Goal: Task Accomplishment & Management: Use online tool/utility

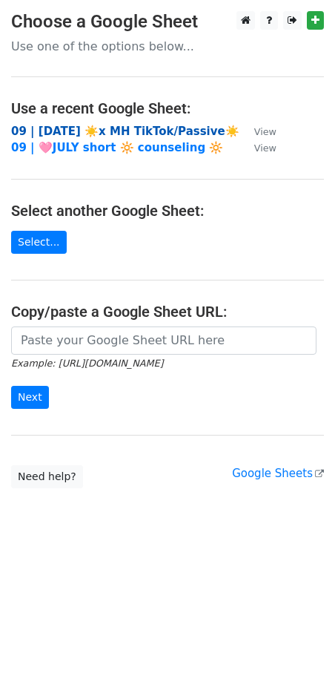
click at [88, 127] on strong "09 | AUG 2 ☀️x MH TikTok/Passive☀️" at bounding box center [125, 131] width 228 height 13
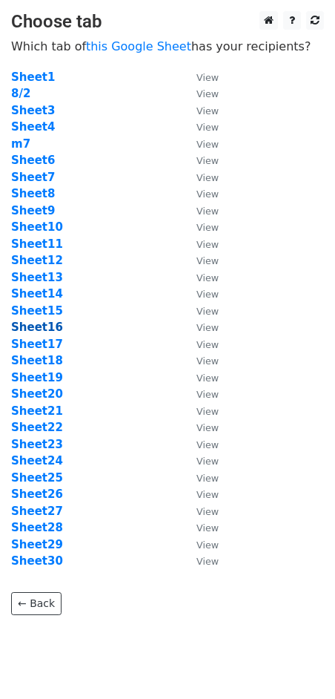
click at [47, 321] on strong "Sheet16" at bounding box center [37, 326] width 52 height 13
click at [43, 331] on strong "Sheet16" at bounding box center [37, 326] width 52 height 13
click at [38, 324] on strong "Sheet16" at bounding box center [37, 326] width 52 height 13
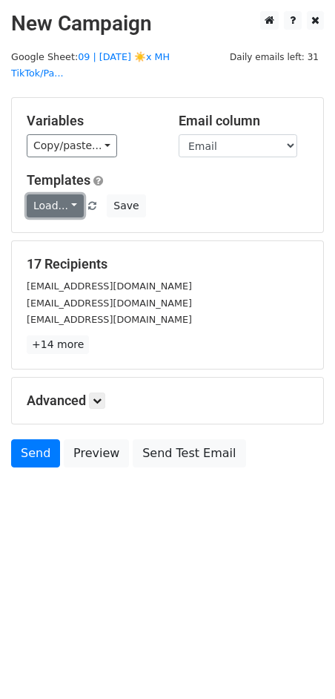
click at [55, 194] on link "Load..." at bounding box center [55, 205] width 57 height 23
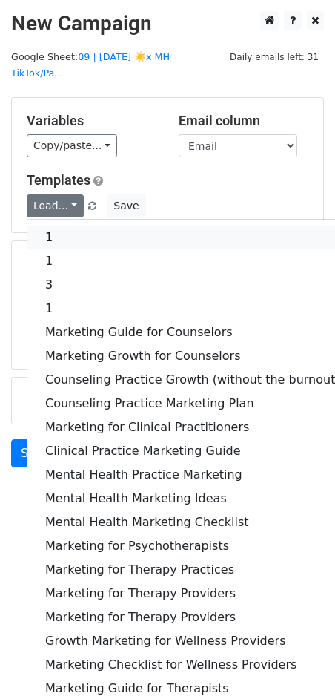
click at [55, 225] on link "1" at bounding box center [192, 237] width 331 height 24
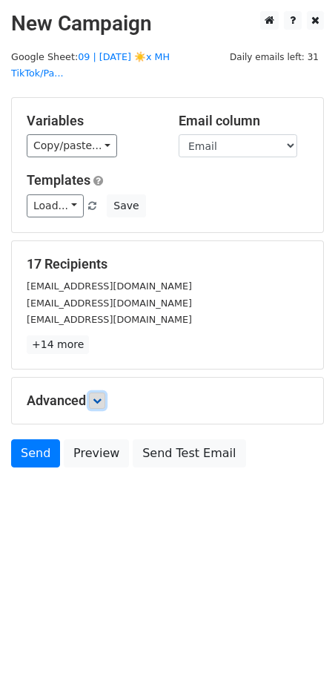
click at [99, 396] on icon at bounding box center [97, 400] width 9 height 9
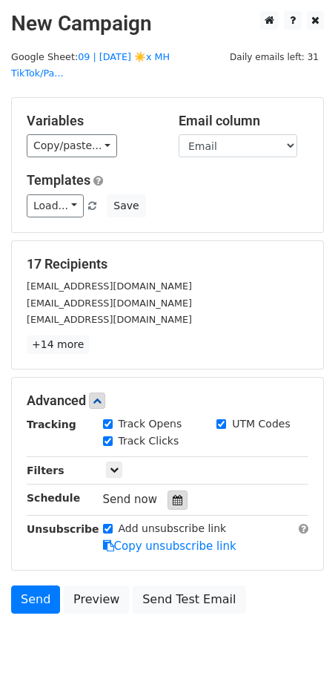
click at [174, 495] on icon at bounding box center [178, 500] width 10 height 10
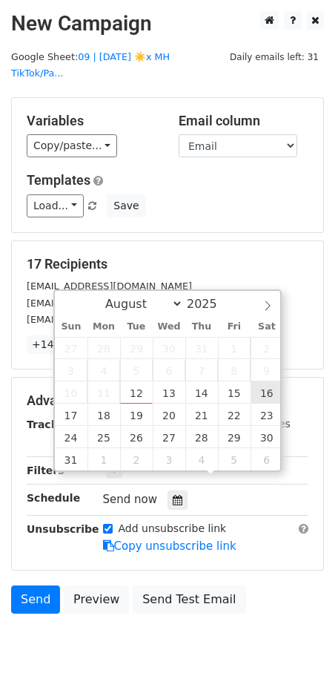
type input "2025-08-16 12:00"
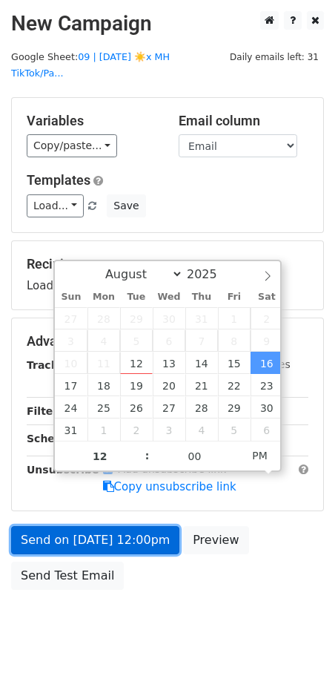
click at [124, 526] on link "Send on Aug 16 at 12:00pm" at bounding box center [95, 540] width 168 height 28
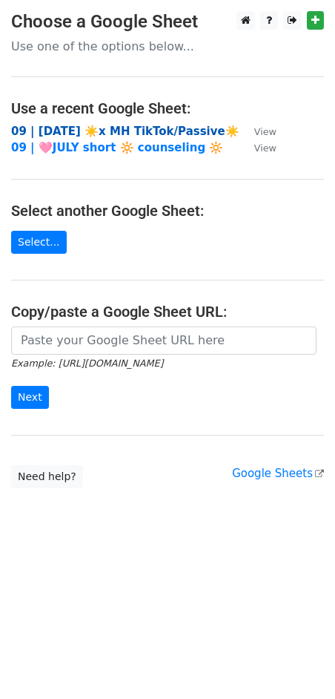
click at [124, 131] on strong "09 | [DATE] ☀️x MH TikTok/Passive☀️" at bounding box center [125, 131] width 228 height 13
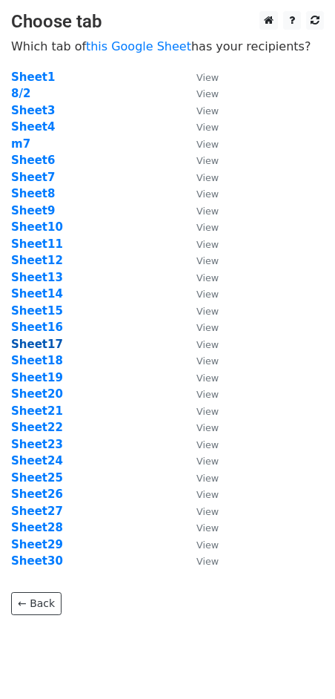
click at [42, 343] on strong "Sheet17" at bounding box center [37, 343] width 52 height 13
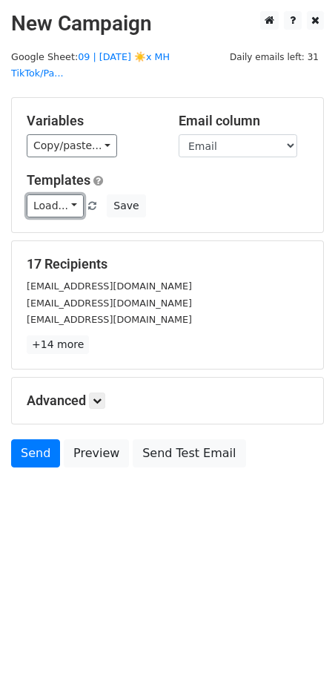
drag, startPoint x: 63, startPoint y: 190, endPoint x: 64, endPoint y: 202, distance: 11.9
click at [63, 194] on link "Load..." at bounding box center [55, 205] width 57 height 23
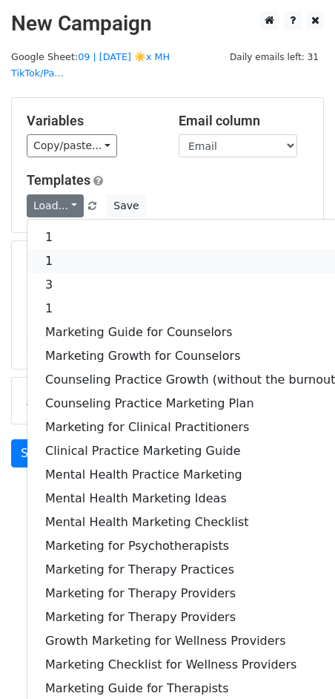
click at [67, 249] on link "1" at bounding box center [192, 261] width 331 height 24
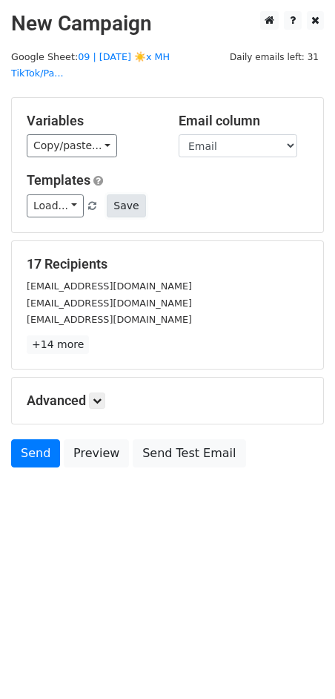
click at [110, 194] on button "Save" at bounding box center [126, 205] width 39 height 23
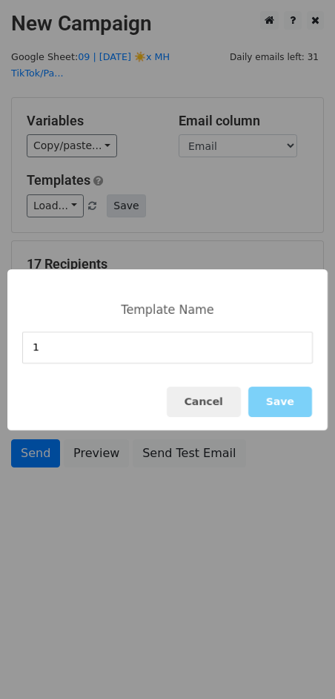
type input "1"
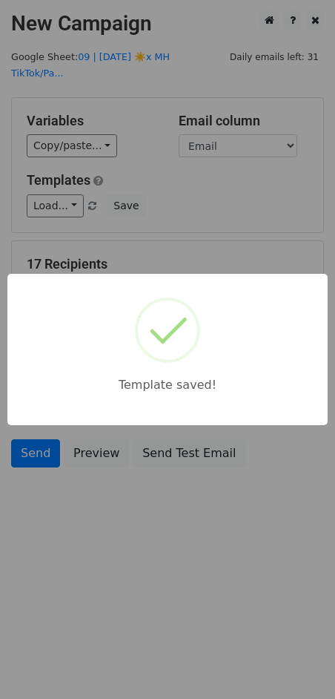
click at [157, 191] on div "Template saved!" at bounding box center [167, 349] width 335 height 699
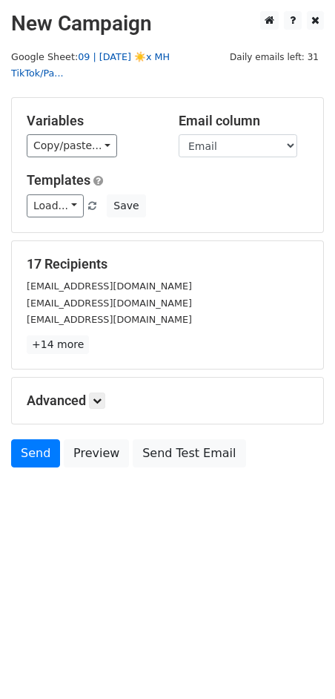
click at [164, 57] on link "09 | AUG 2 ☀️x MH TikTok/Pa..." at bounding box center [90, 65] width 159 height 28
click at [102, 396] on icon at bounding box center [97, 400] width 9 height 9
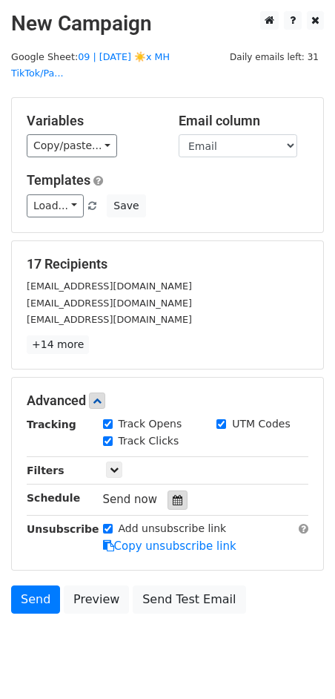
click at [173, 495] on icon at bounding box center [178, 500] width 10 height 10
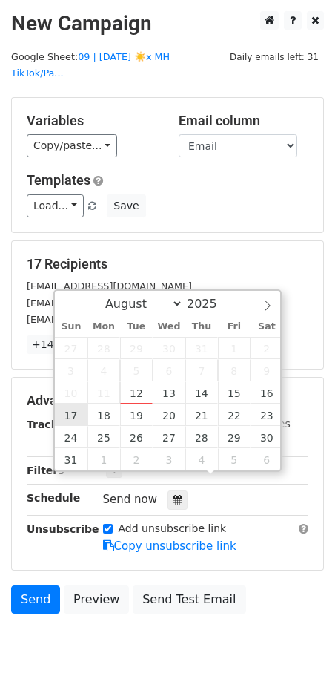
type input "2025-08-17 12:00"
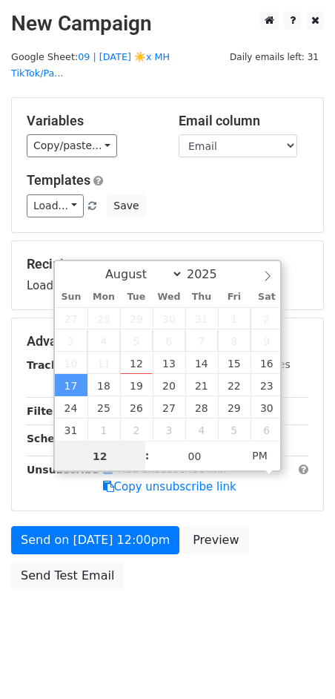
type input "8"
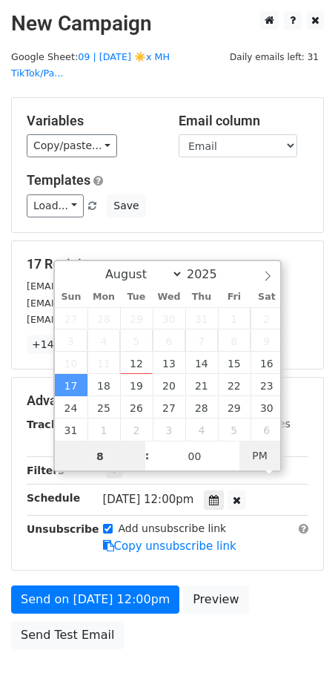
type input "2025-08-17 08:00"
type input "08"
click at [260, 455] on span "PM" at bounding box center [260, 456] width 41 height 30
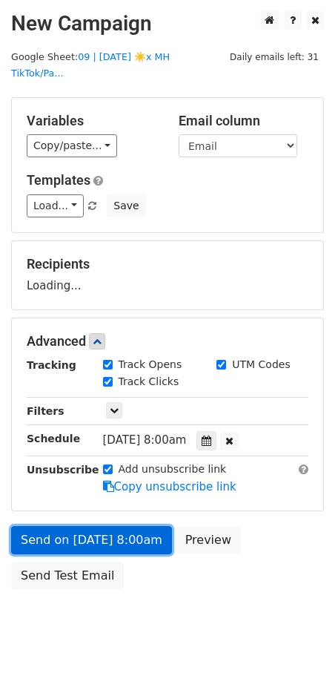
click at [148, 526] on link "Send on Aug 17 at 8:00am" at bounding box center [91, 540] width 161 height 28
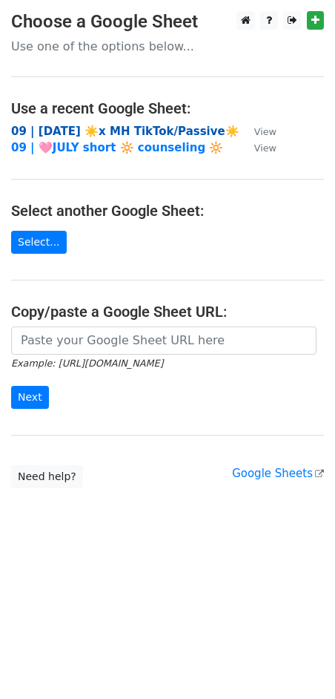
click at [84, 132] on strong "09 | AUG 2 ☀️x MH TikTok/Passive☀️" at bounding box center [125, 131] width 228 height 13
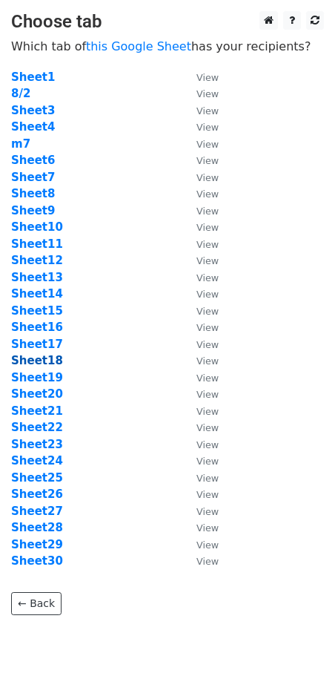
click at [40, 360] on strong "Sheet18" at bounding box center [37, 360] width 52 height 13
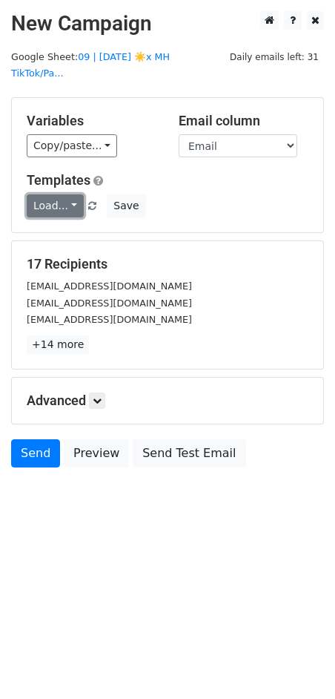
click at [52, 194] on link "Load..." at bounding box center [55, 205] width 57 height 23
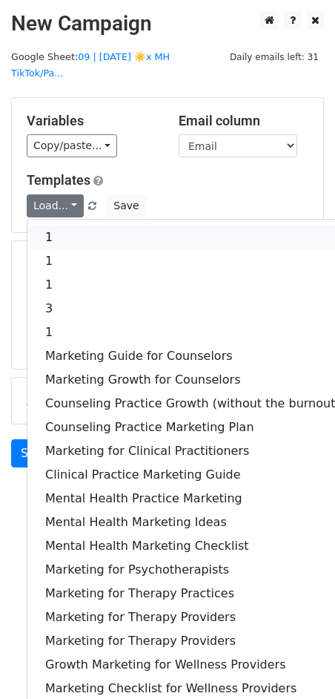
click at [56, 225] on link "1" at bounding box center [192, 237] width 331 height 24
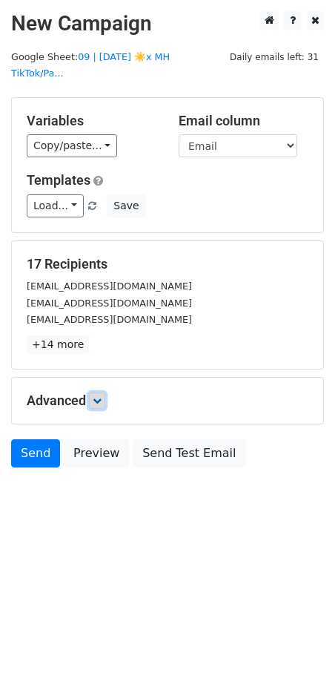
click at [105, 392] on link at bounding box center [97, 400] width 16 height 16
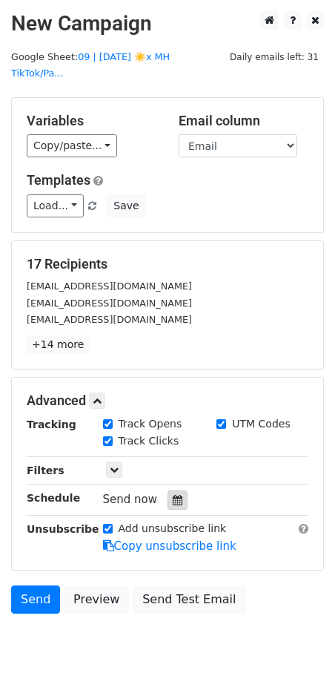
click at [173, 495] on icon at bounding box center [178, 500] width 10 height 10
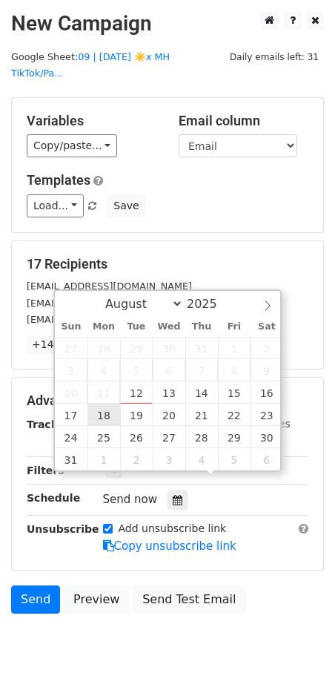
type input "2025-08-18 12:00"
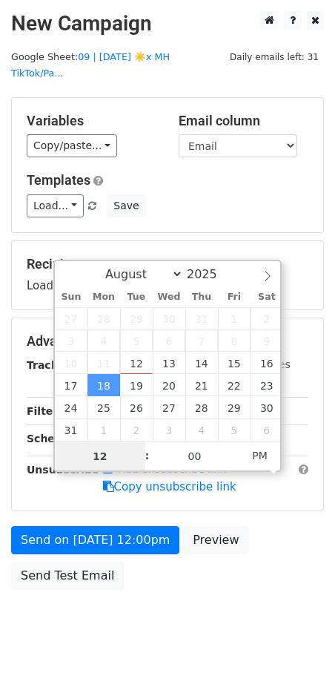
type input "8"
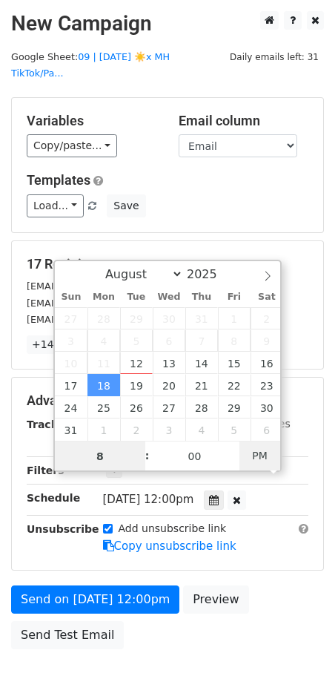
type input "2025-08-18 08:00"
type input "08"
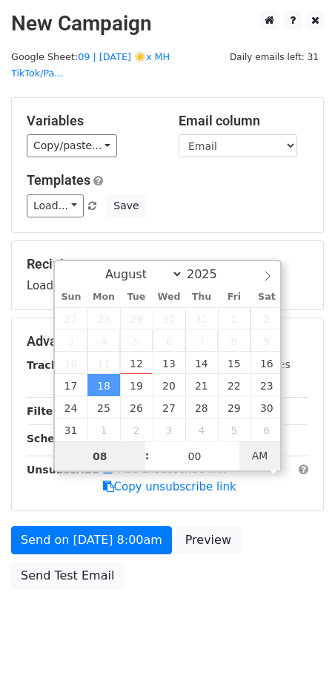
click at [245, 449] on span "AM" at bounding box center [260, 456] width 41 height 30
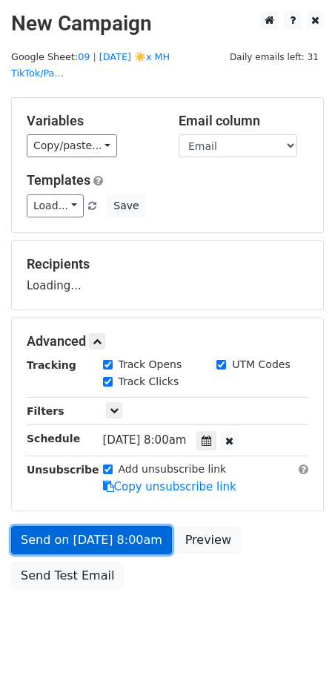
click at [133, 532] on link "Send on Aug 18 at 8:00am" at bounding box center [91, 540] width 161 height 28
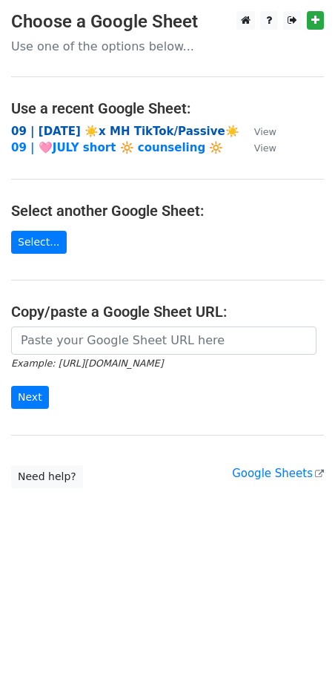
click at [105, 126] on strong "09 | [DATE] ☀️x MH TikTok/Passive☀️" at bounding box center [125, 131] width 228 height 13
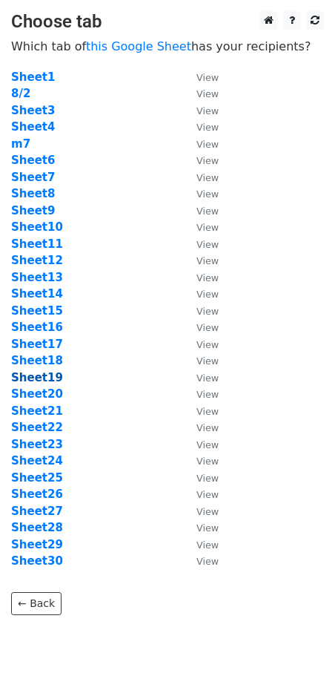
click at [48, 380] on strong "Sheet19" at bounding box center [37, 377] width 52 height 13
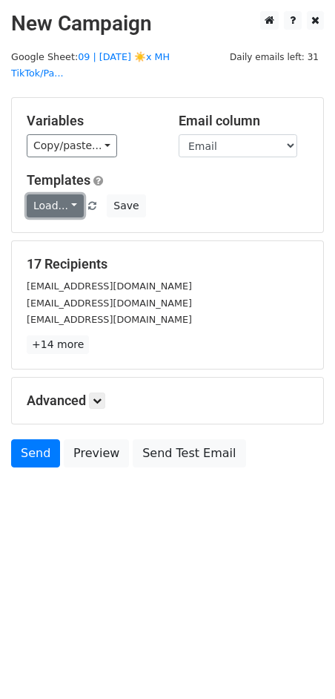
click at [59, 194] on link "Load..." at bounding box center [55, 205] width 57 height 23
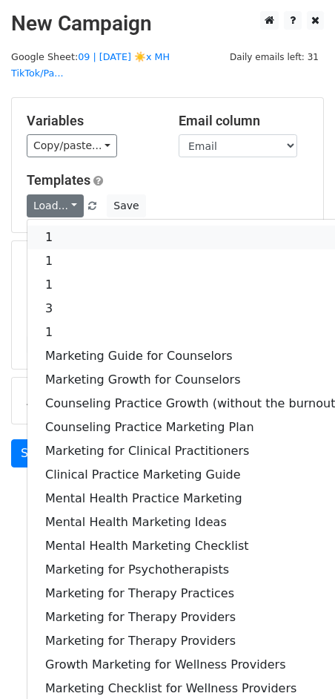
click at [63, 225] on link "1" at bounding box center [192, 237] width 331 height 24
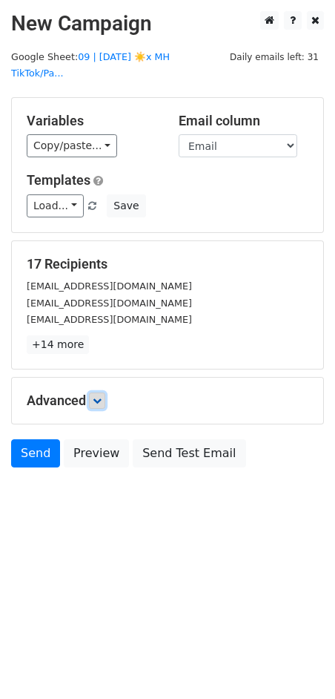
click at [99, 396] on icon at bounding box center [97, 400] width 9 height 9
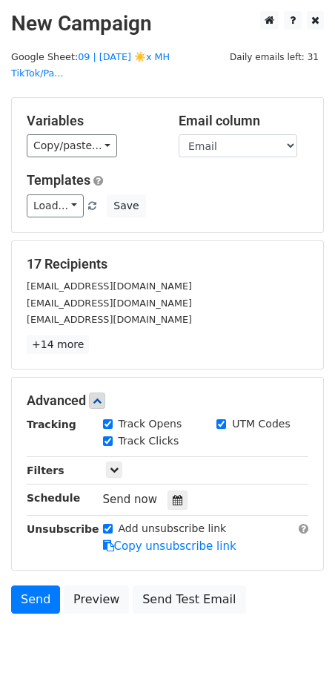
drag, startPoint x: 177, startPoint y: 482, endPoint x: 265, endPoint y: 389, distance: 128.5
click at [177, 490] on div at bounding box center [178, 499] width 20 height 19
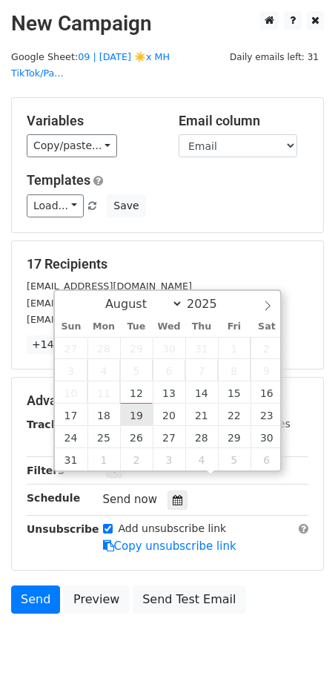
type input "2025-08-19 12:00"
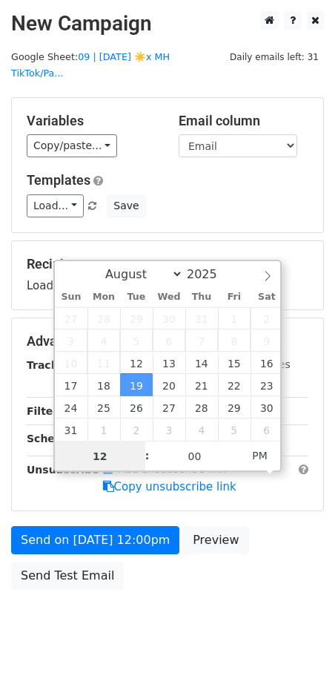
type input "9"
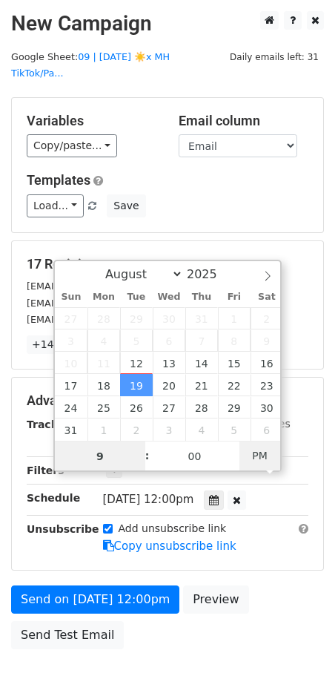
type input "2025-08-19 09:00"
type input "09"
click at [267, 452] on span "PM" at bounding box center [260, 456] width 41 height 30
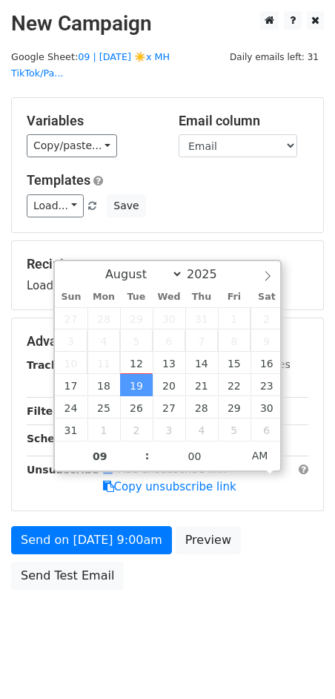
click at [122, 545] on div "Send on Aug 19 at 9:00am Preview Send Test Email" at bounding box center [167, 561] width 335 height 71
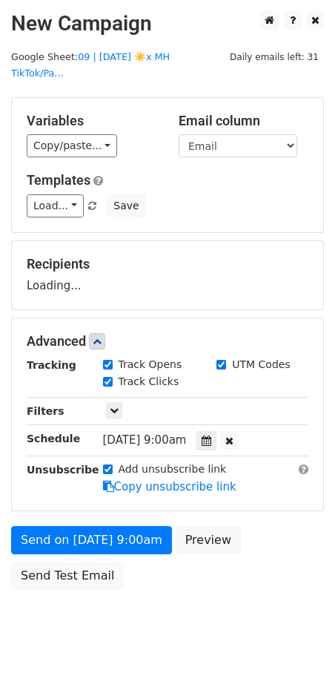
click at [123, 495] on div "Add unsubscribe link Copy unsubscribe link" at bounding box center [206, 478] width 228 height 34
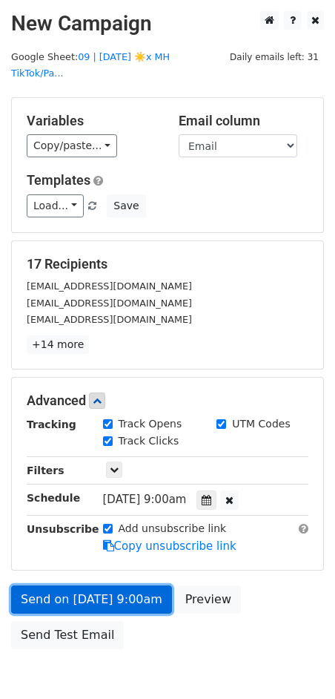
click at [119, 585] on link "Send on Aug 19 at 9:00am" at bounding box center [91, 599] width 161 height 28
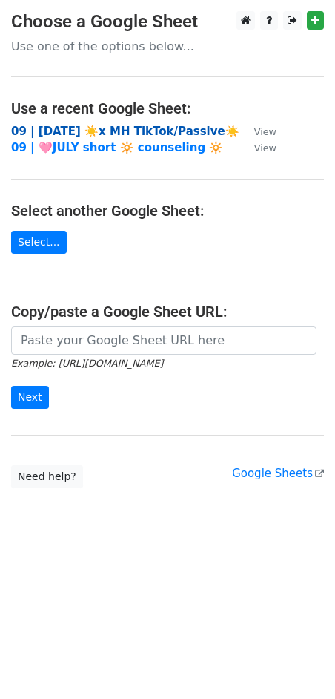
click at [104, 133] on strong "09 | [DATE] ☀️x MH TikTok/Passive☀️" at bounding box center [125, 131] width 228 height 13
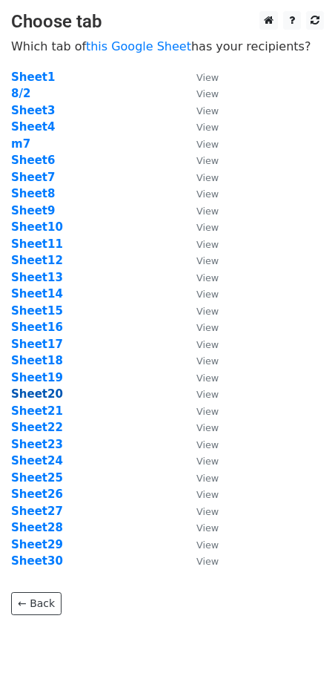
click at [40, 392] on strong "Sheet20" at bounding box center [37, 393] width 52 height 13
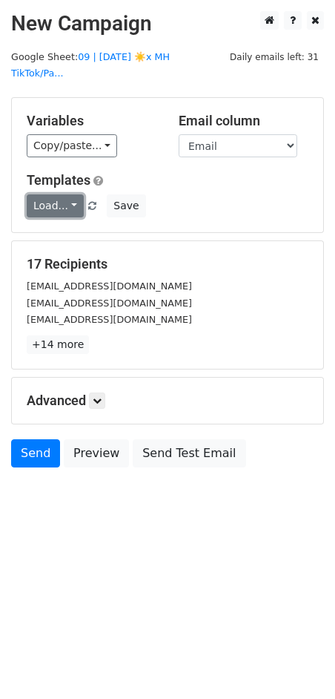
click at [58, 194] on link "Load..." at bounding box center [55, 205] width 57 height 23
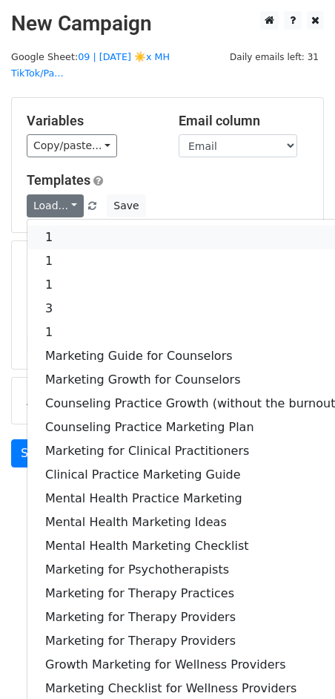
click at [64, 229] on link "1" at bounding box center [192, 237] width 331 height 24
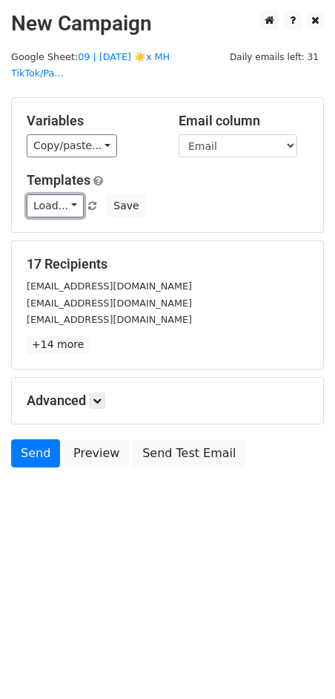
drag, startPoint x: 53, startPoint y: 190, endPoint x: 53, endPoint y: 212, distance: 22.2
click at [53, 194] on link "Load..." at bounding box center [55, 205] width 57 height 23
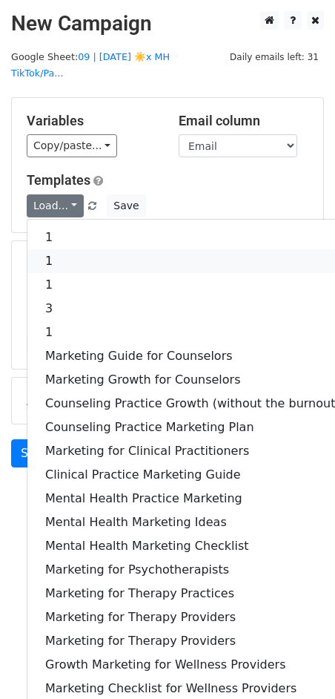
click at [53, 249] on link "1" at bounding box center [192, 261] width 331 height 24
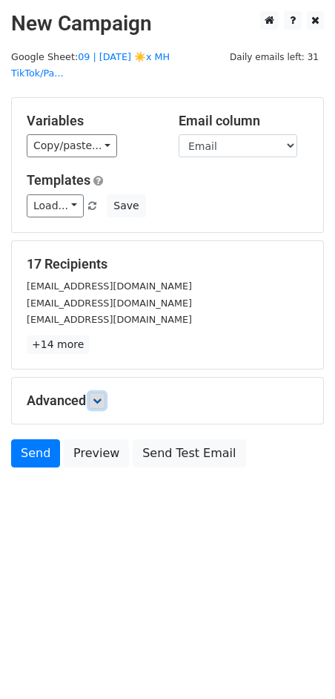
click at [92, 392] on link at bounding box center [97, 400] width 16 height 16
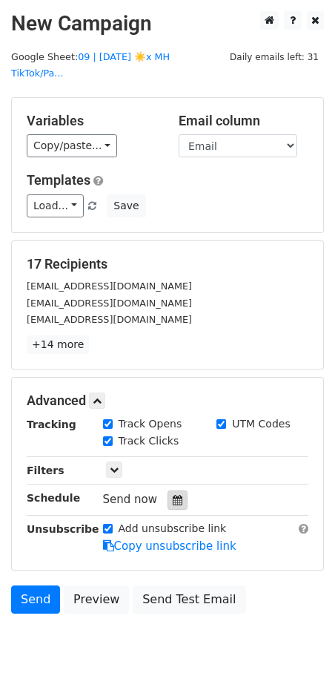
click at [168, 490] on div at bounding box center [178, 499] width 20 height 19
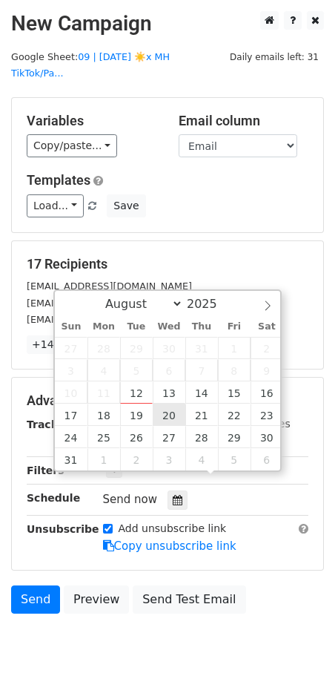
type input "2025-08-20 12:00"
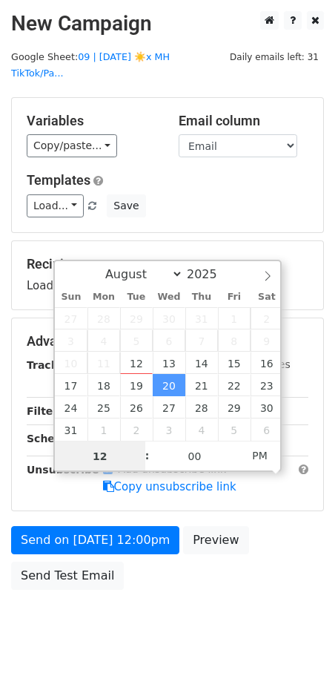
type input "9"
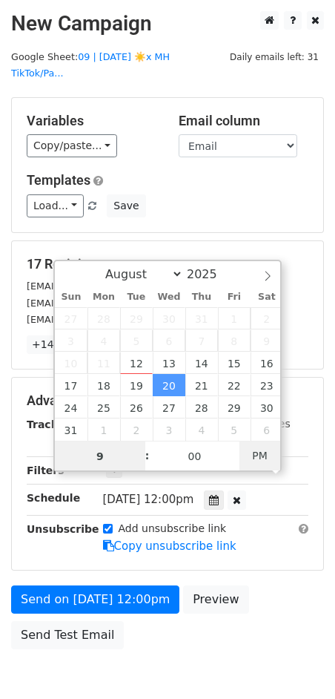
type input "2025-08-20 09:00"
type input "09"
click at [266, 462] on span "PM" at bounding box center [260, 456] width 41 height 30
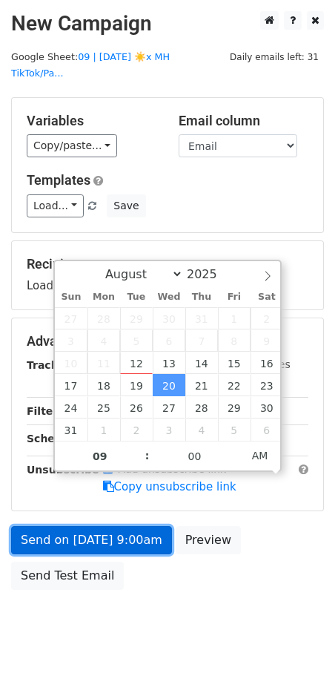
click at [121, 526] on link "Send on Aug 20 at 9:00am" at bounding box center [91, 540] width 161 height 28
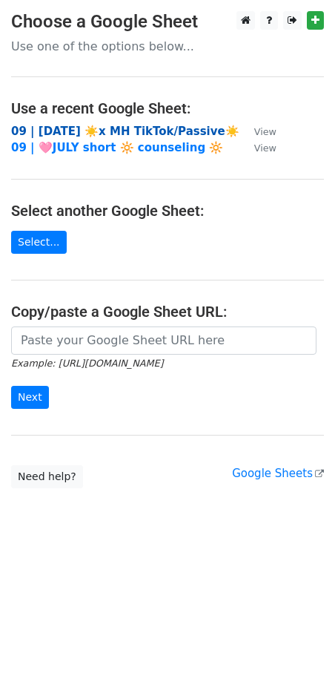
click at [106, 132] on strong "09 | [DATE] ☀️x MH TikTok/Passive☀️" at bounding box center [125, 131] width 228 height 13
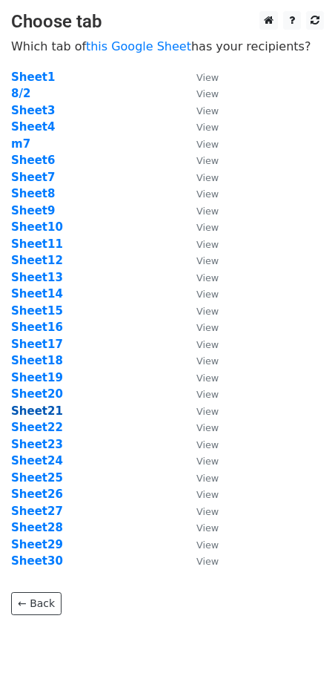
click at [46, 409] on strong "Sheet21" at bounding box center [37, 410] width 52 height 13
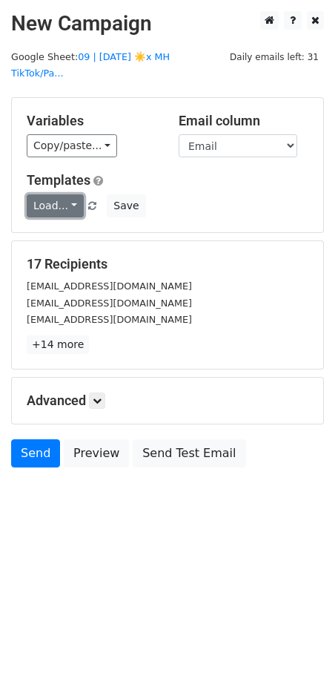
click at [45, 194] on link "Load..." at bounding box center [55, 205] width 57 height 23
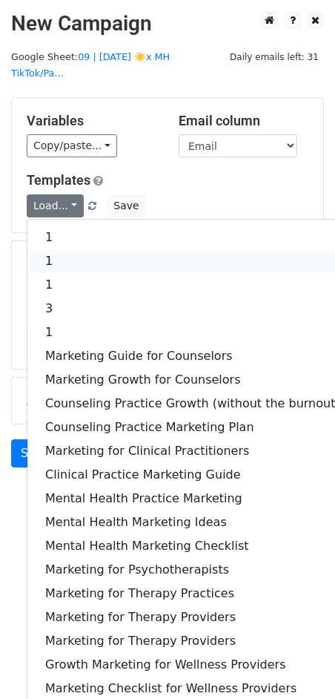
click at [59, 249] on link "1" at bounding box center [192, 261] width 331 height 24
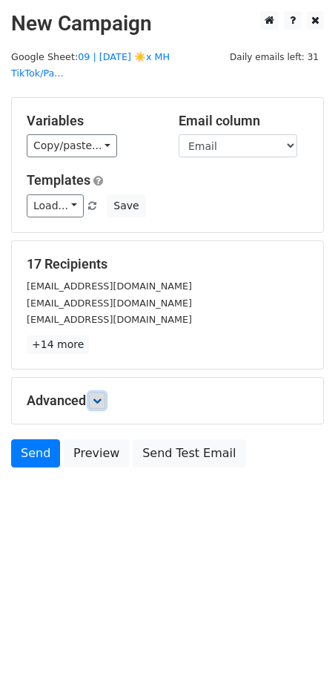
click at [99, 396] on icon at bounding box center [97, 400] width 9 height 9
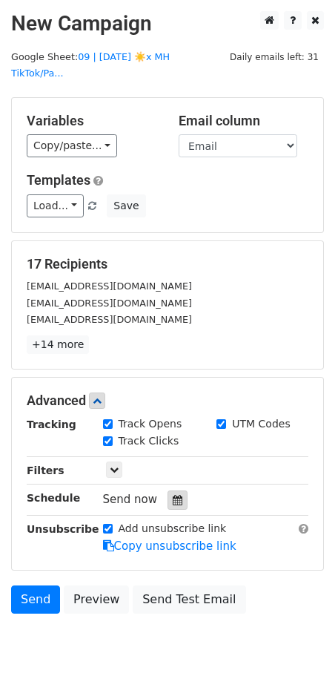
click at [173, 495] on icon at bounding box center [178, 500] width 10 height 10
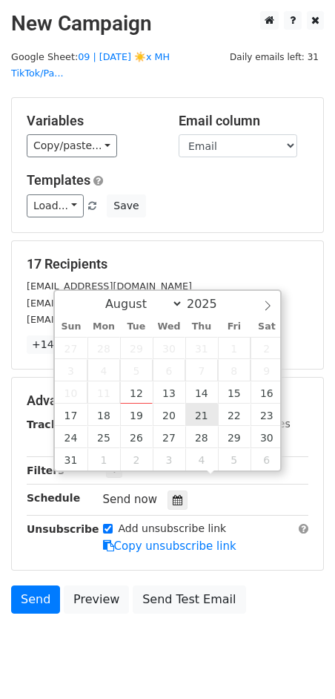
type input "2025-08-21 12:00"
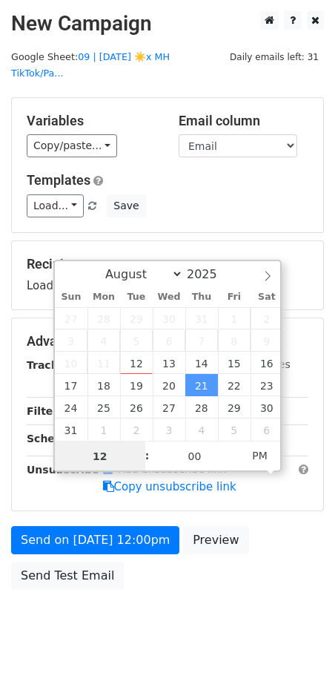
type input "8"
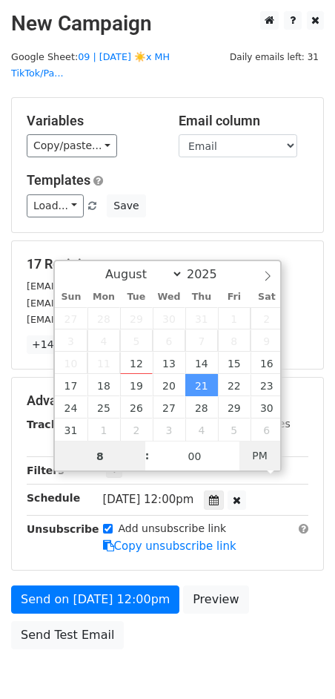
type input "2025-08-21 08:00"
type input "08"
click at [258, 455] on span "PM" at bounding box center [260, 456] width 41 height 30
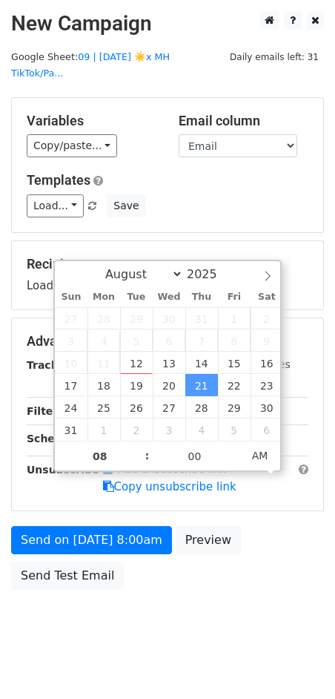
click at [118, 541] on div "Send on Aug 21 at 8:00am Preview Send Test Email" at bounding box center [167, 561] width 335 height 71
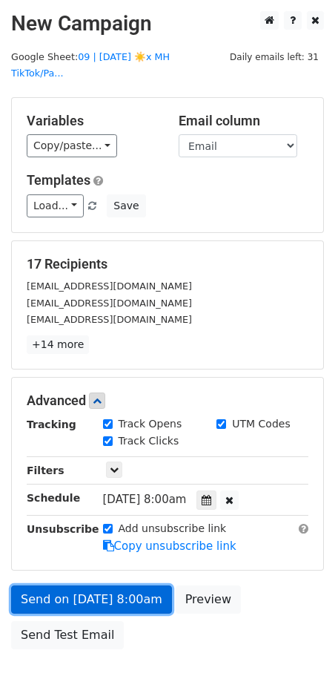
click at [106, 585] on link "Send on Aug 21 at 8:00am" at bounding box center [91, 599] width 161 height 28
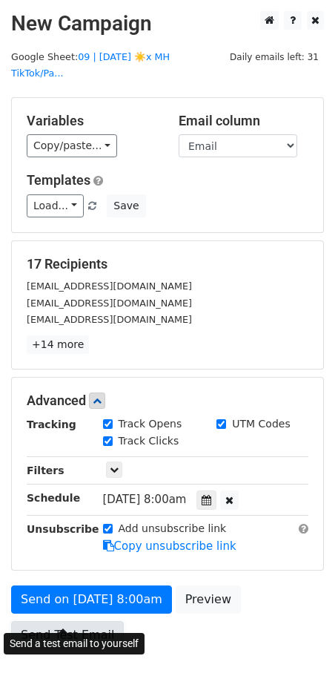
click at [73, 621] on link "Send Test Email" at bounding box center [67, 635] width 113 height 28
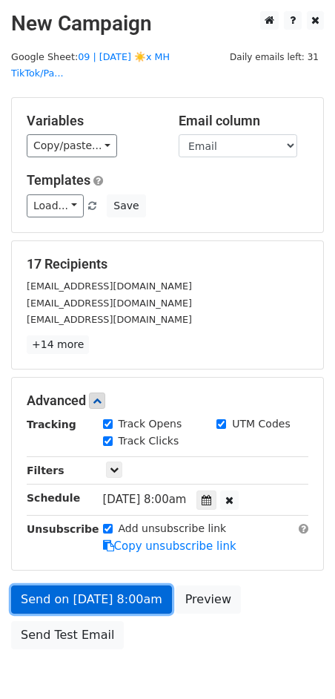
click at [103, 585] on link "Send on Aug 21 at 8:00am" at bounding box center [91, 599] width 161 height 28
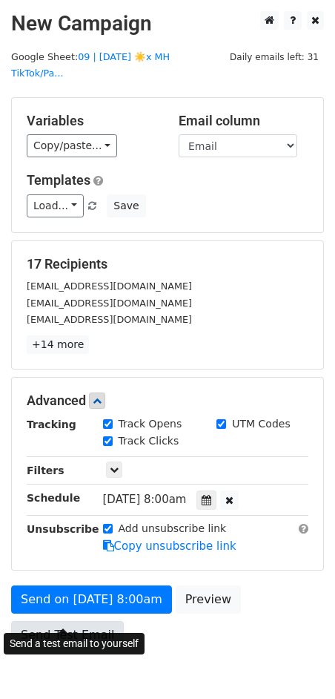
click at [82, 621] on link "Send Test Email" at bounding box center [67, 635] width 113 height 28
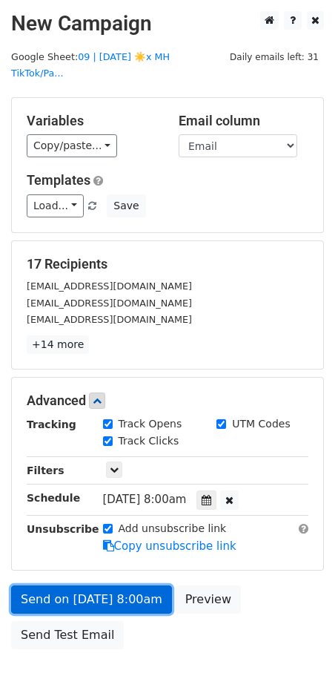
click at [105, 585] on link "Send on Aug 21 at 8:00am" at bounding box center [91, 599] width 161 height 28
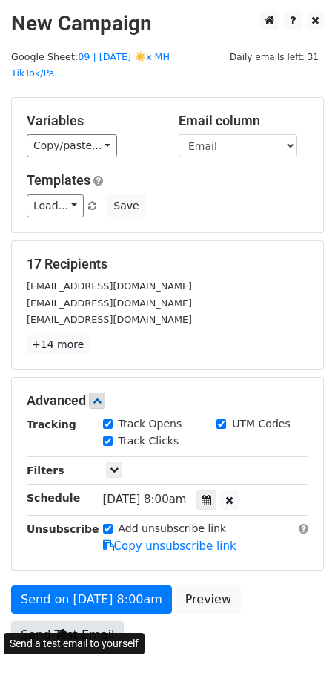
click at [85, 621] on link "Send Test Email" at bounding box center [67, 635] width 113 height 28
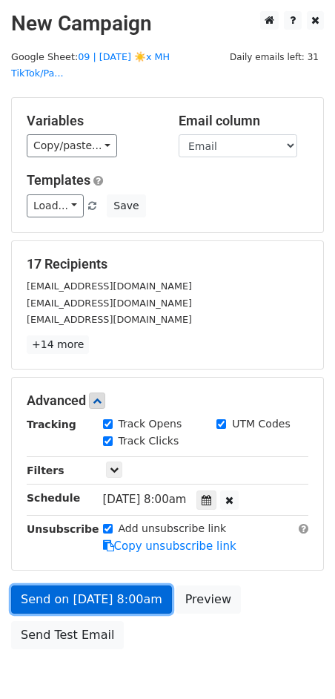
click at [106, 585] on link "Send on Aug 21 at 8:00am" at bounding box center [91, 599] width 161 height 28
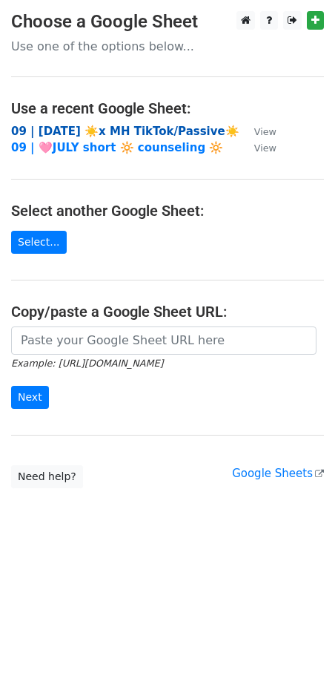
click at [165, 134] on strong "09 | [DATE] ☀️x MH TikTok/Passive☀️" at bounding box center [125, 131] width 228 height 13
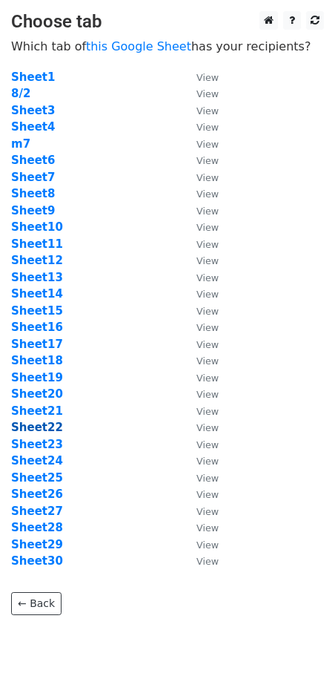
click at [42, 426] on strong "Sheet22" at bounding box center [37, 426] width 52 height 13
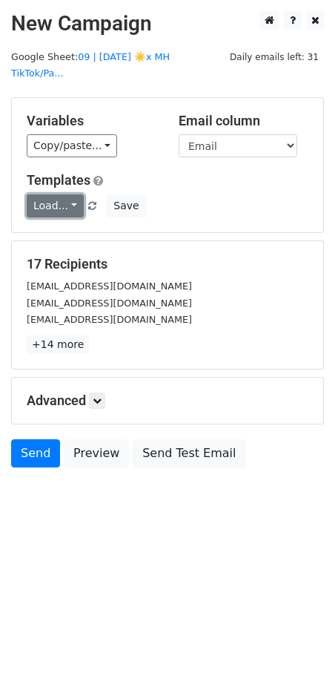
click at [67, 194] on link "Load..." at bounding box center [55, 205] width 57 height 23
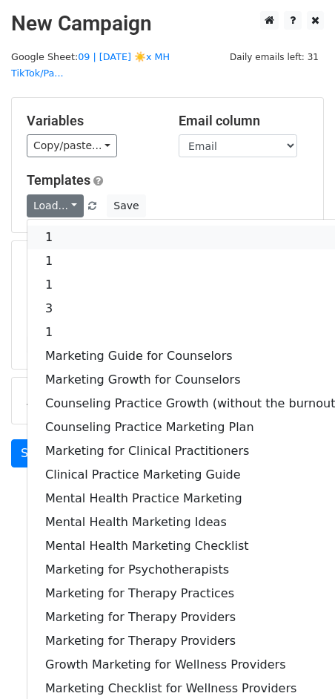
click at [67, 225] on link "1" at bounding box center [192, 237] width 331 height 24
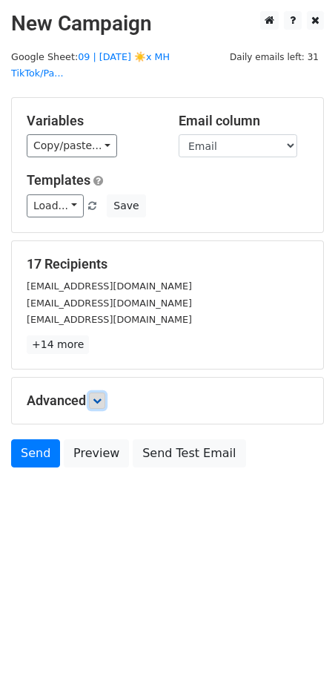
drag, startPoint x: 99, startPoint y: 383, endPoint x: 106, endPoint y: 389, distance: 10.0
click at [99, 396] on icon at bounding box center [97, 400] width 9 height 9
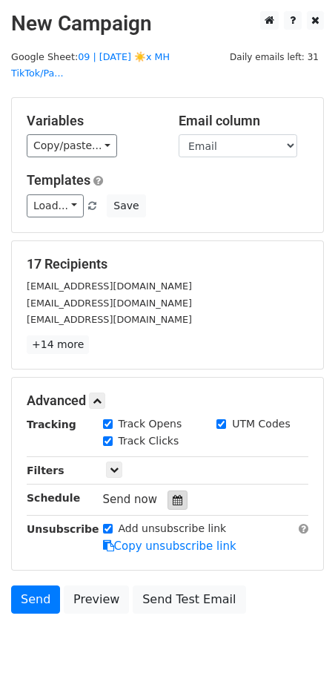
click at [173, 495] on icon at bounding box center [178, 500] width 10 height 10
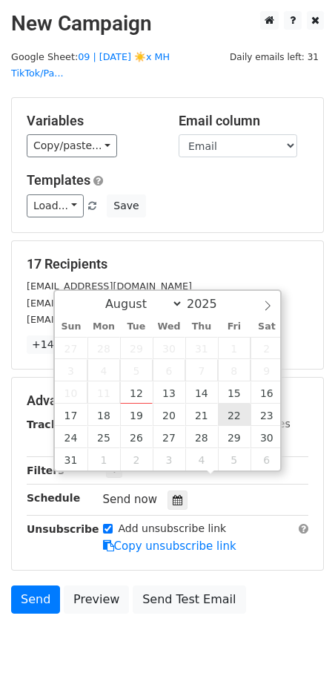
type input "2025-08-22 12:00"
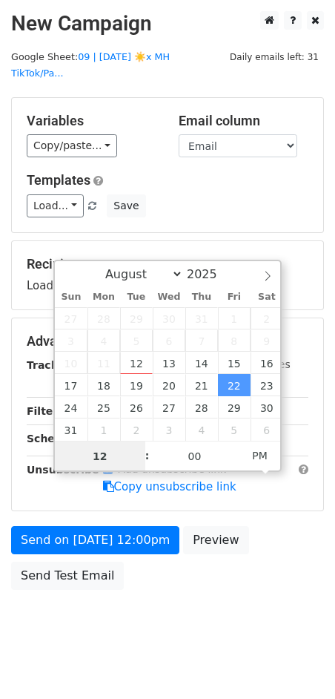
type input "9"
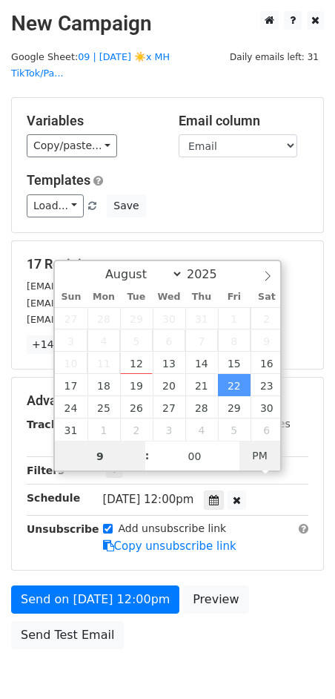
type input "2025-08-22 09:00"
type input "09"
click at [268, 453] on span "AM" at bounding box center [260, 456] width 41 height 30
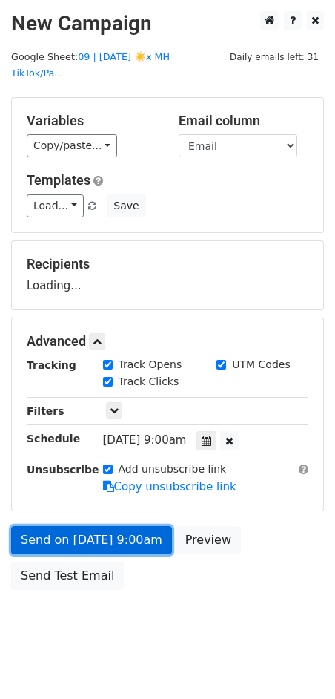
click at [128, 533] on link "Send on Aug 22 at 9:00am" at bounding box center [91, 540] width 161 height 28
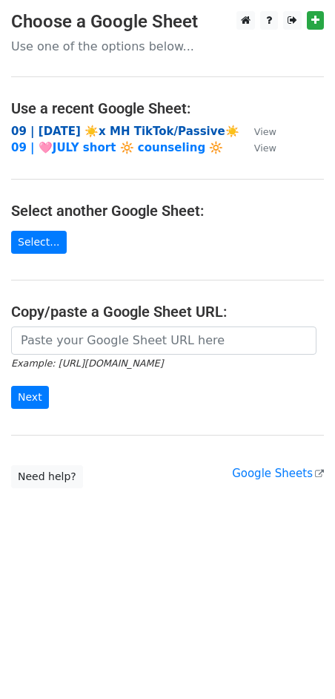
click at [95, 136] on strong "09 | [DATE] ☀️x MH TikTok/Passive☀️" at bounding box center [125, 131] width 228 height 13
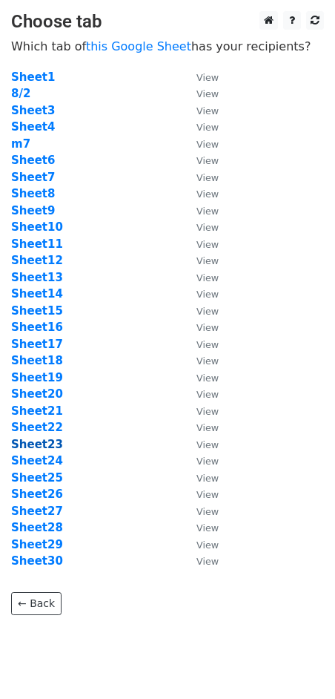
click at [48, 440] on strong "Sheet23" at bounding box center [37, 444] width 52 height 13
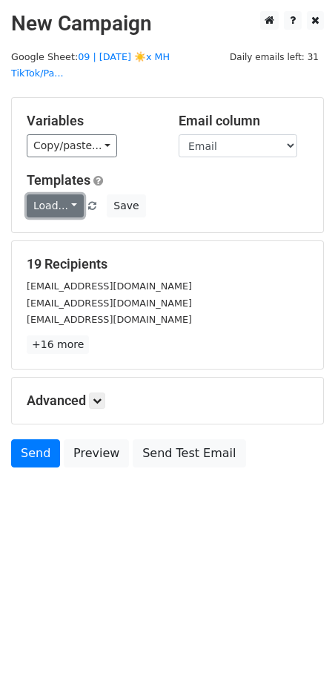
click at [68, 195] on link "Load..." at bounding box center [55, 205] width 57 height 23
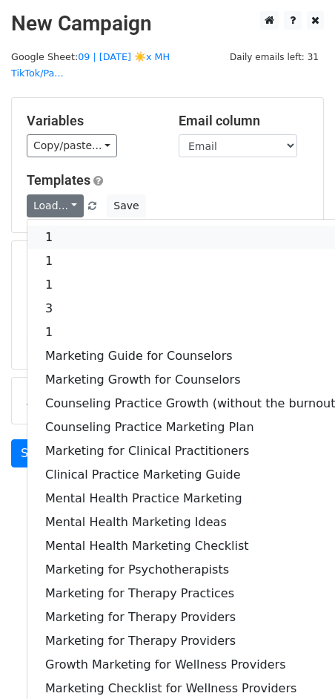
click at [68, 225] on link "1" at bounding box center [192, 237] width 331 height 24
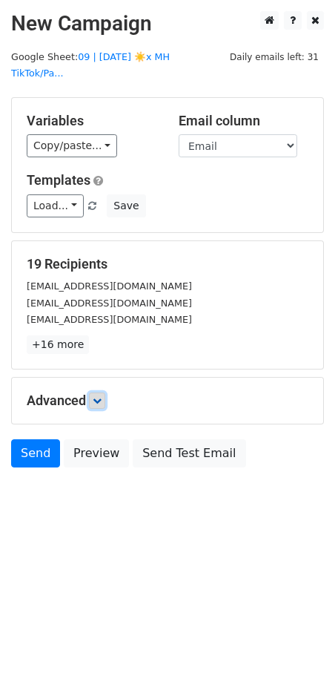
click at [94, 392] on link at bounding box center [97, 400] width 16 height 16
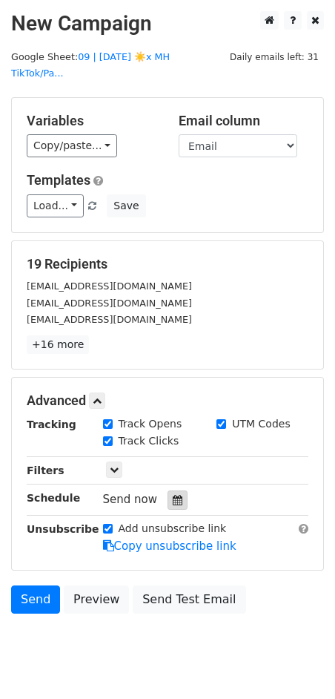
click at [168, 490] on div at bounding box center [178, 499] width 20 height 19
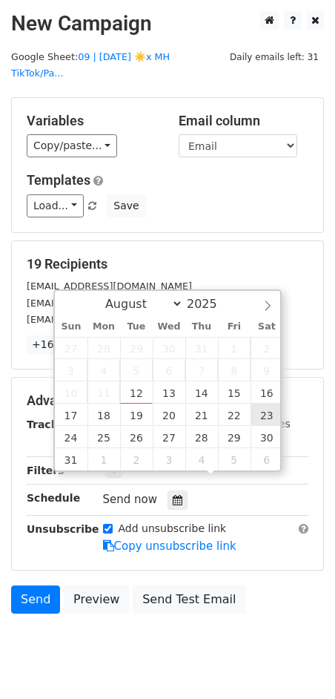
type input "2025-08-23 12:00"
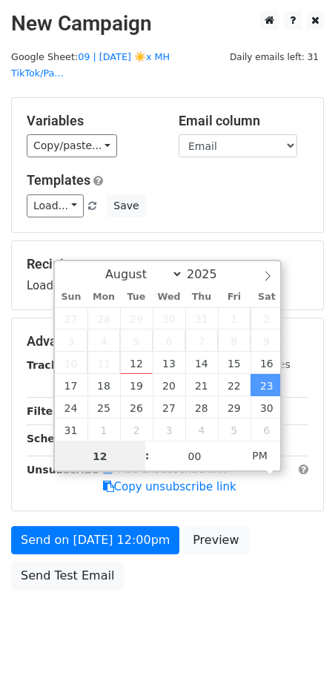
type input "9"
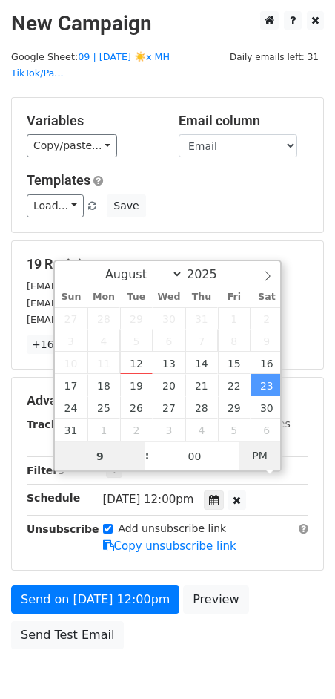
type input "2025-08-23 09:00"
type input "09"
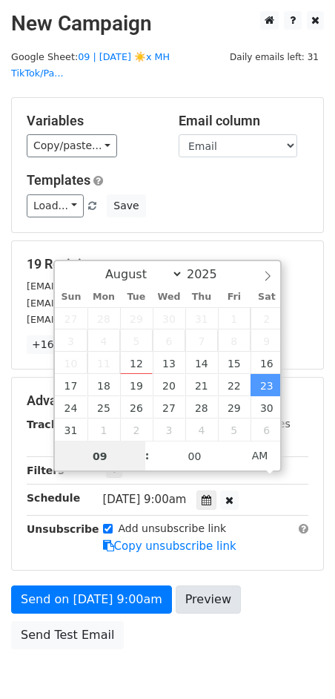
drag, startPoint x: 268, startPoint y: 456, endPoint x: 180, endPoint y: 525, distance: 111.4
click at [268, 456] on span "AM" at bounding box center [260, 456] width 41 height 30
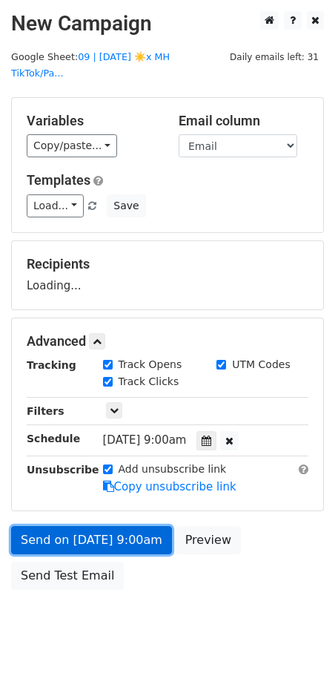
click at [115, 526] on link "Send on Aug 23 at 9:00am" at bounding box center [91, 540] width 161 height 28
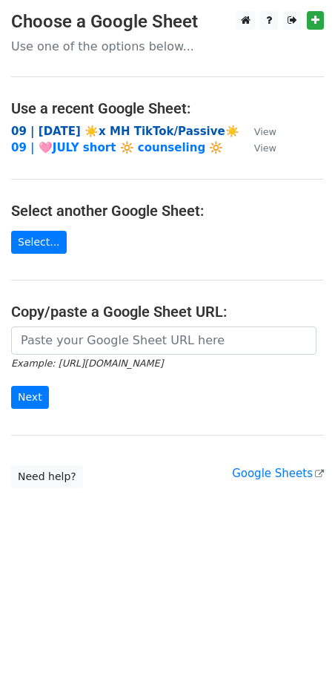
click at [99, 131] on strong "09 | [DATE] ☀️x MH TikTok/Passive☀️" at bounding box center [125, 131] width 228 height 13
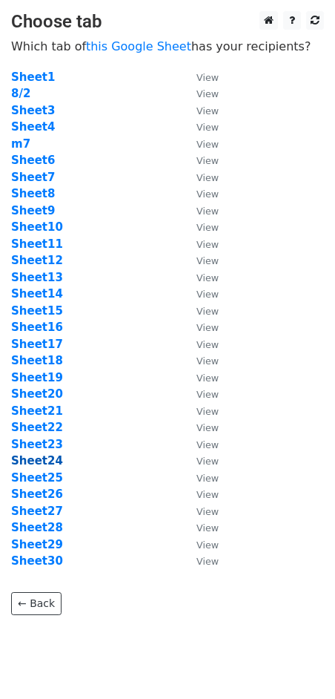
click at [51, 458] on strong "Sheet24" at bounding box center [37, 460] width 52 height 13
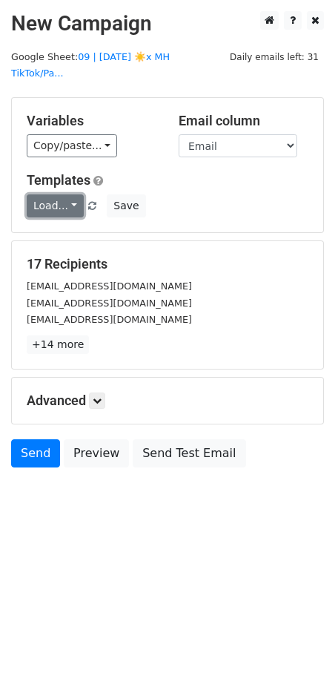
click at [52, 194] on link "Load..." at bounding box center [55, 205] width 57 height 23
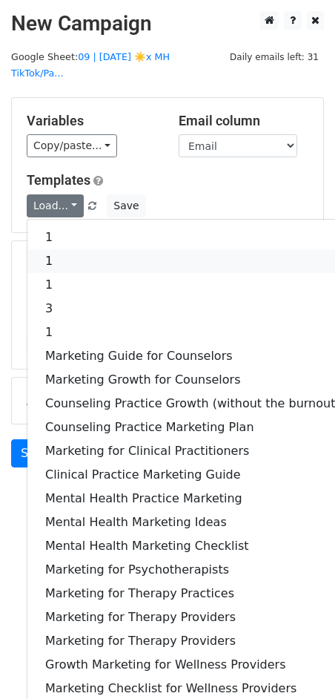
click at [62, 249] on link "1" at bounding box center [192, 261] width 331 height 24
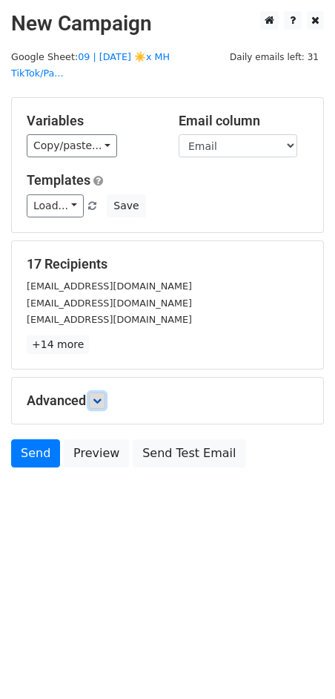
click at [99, 392] on link at bounding box center [97, 400] width 16 height 16
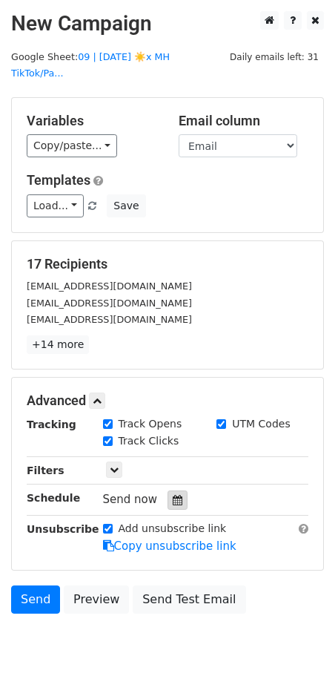
click at [173, 495] on icon at bounding box center [178, 500] width 10 height 10
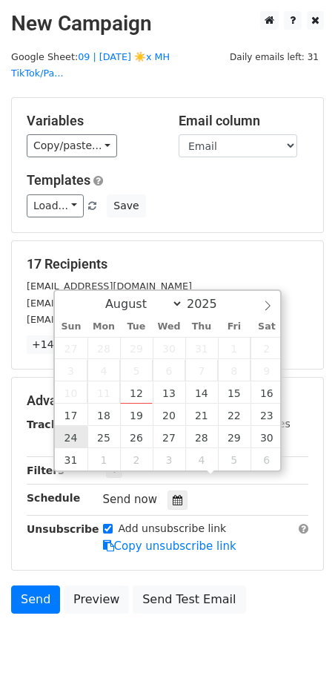
type input "[DATE] 12:00"
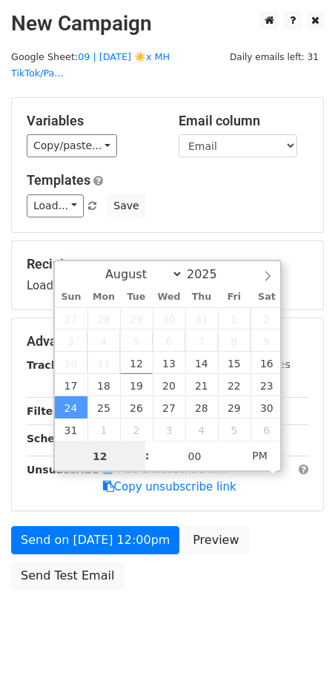
type input "9"
type input "[DATE] 09:00"
type input "09"
drag, startPoint x: 256, startPoint y: 457, endPoint x: 228, endPoint y: 470, distance: 31.2
click at [254, 457] on span "PM" at bounding box center [260, 456] width 41 height 30
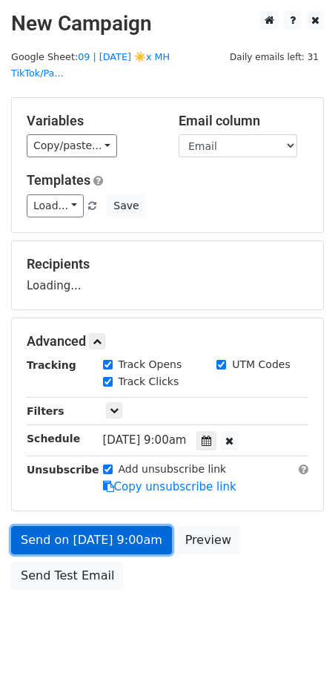
click at [128, 526] on link "Send on [DATE] 9:00am" at bounding box center [91, 540] width 161 height 28
click at [127, 526] on link "Send on [DATE] 9:00am" at bounding box center [91, 540] width 161 height 28
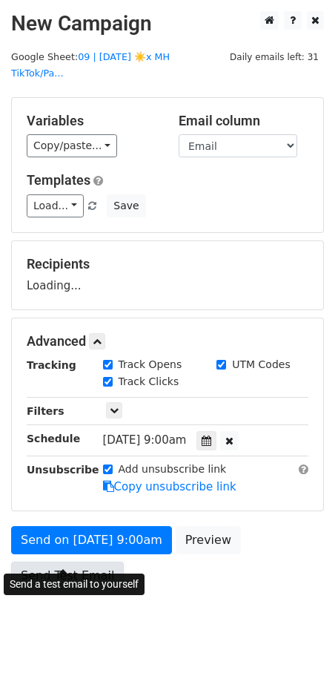
click at [52, 561] on link "Send Test Email" at bounding box center [67, 575] width 113 height 28
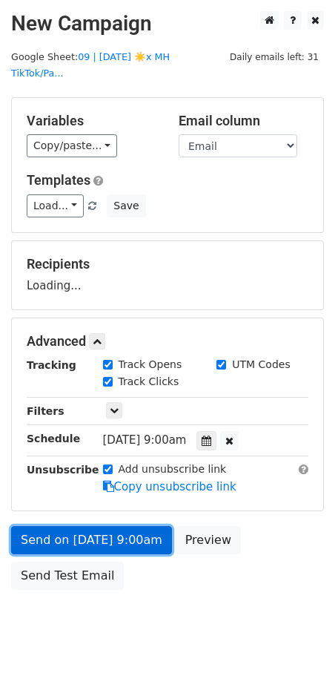
click at [119, 526] on link "Send on [DATE] 9:00am" at bounding box center [91, 540] width 161 height 28
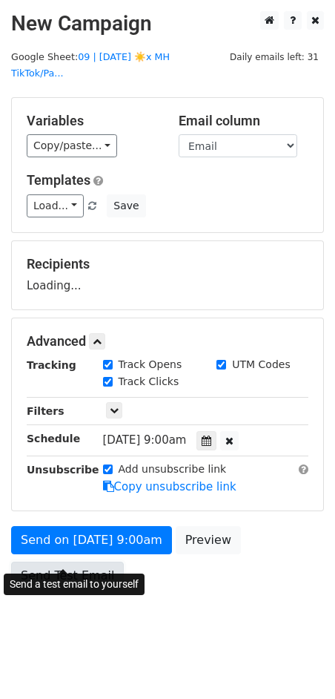
click at [88, 561] on link "Send Test Email" at bounding box center [67, 575] width 113 height 28
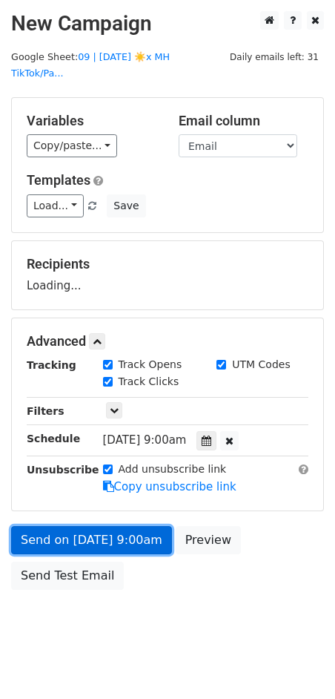
click at [112, 526] on link "Send on [DATE] 9:00am" at bounding box center [91, 540] width 161 height 28
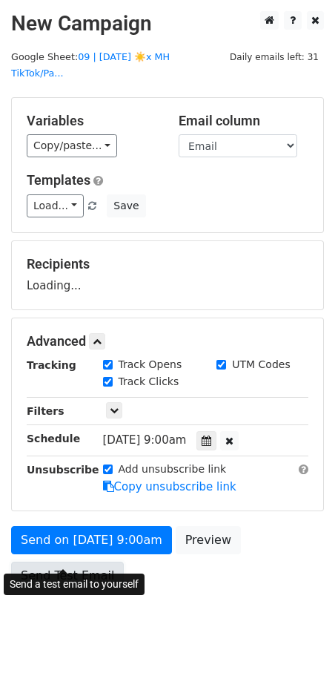
click at [84, 561] on link "Send Test Email" at bounding box center [67, 575] width 113 height 28
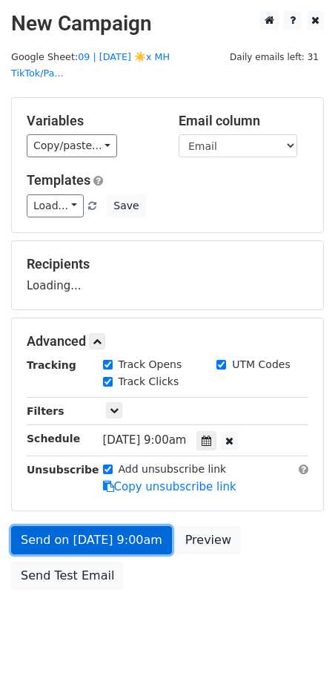
click at [108, 526] on link "Send on [DATE] 9:00am" at bounding box center [91, 540] width 161 height 28
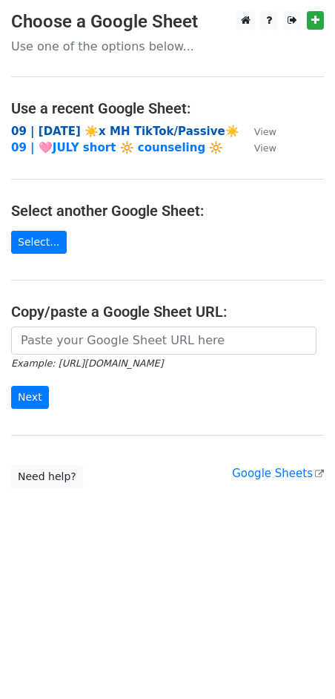
click at [136, 129] on strong "09 | [DATE] ☀️x MH TikTok/Passive☀️" at bounding box center [125, 131] width 228 height 13
